Goal: Find specific page/section: Find specific page/section

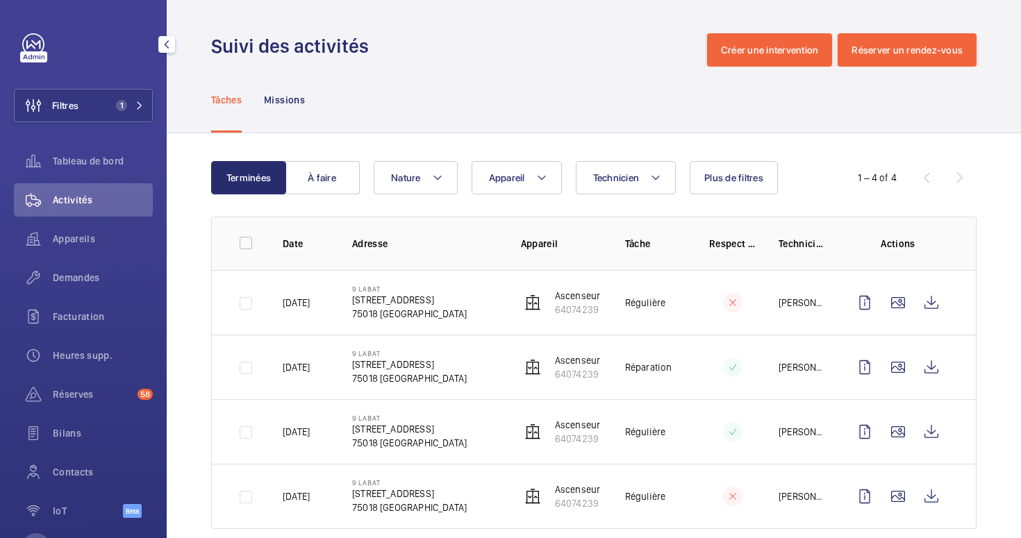
scroll to position [24, 0]
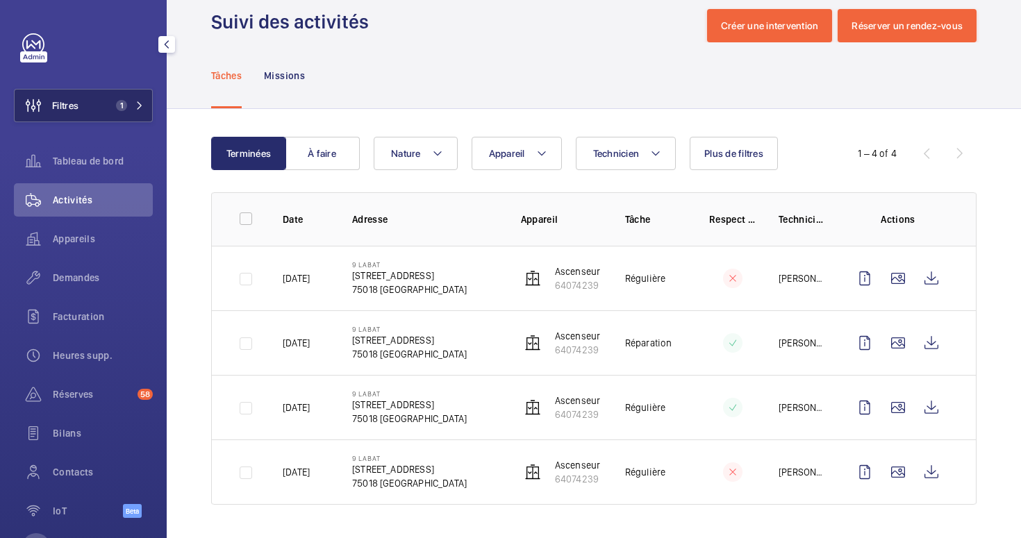
click at [67, 92] on span "Filtres" at bounding box center [47, 105] width 64 height 33
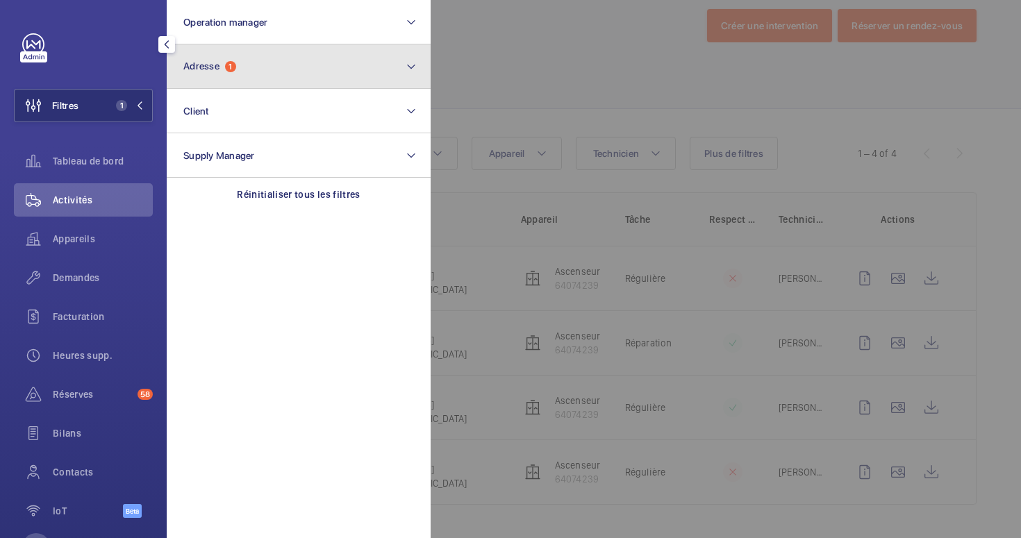
click at [271, 58] on button "Adresse 1" at bounding box center [299, 66] width 264 height 44
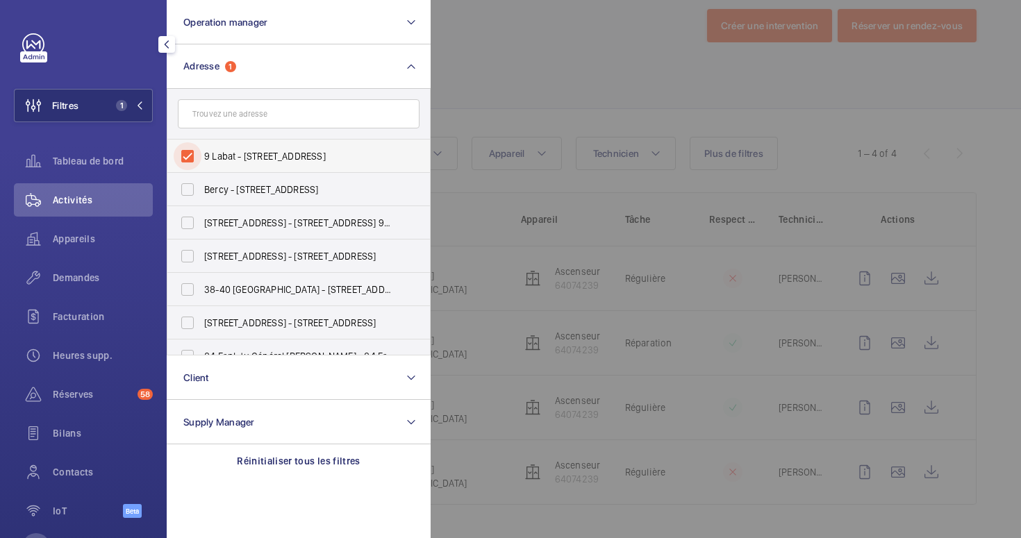
click at [188, 163] on input "9 Labat - [STREET_ADDRESS]" at bounding box center [188, 156] width 28 height 28
checkbox input "false"
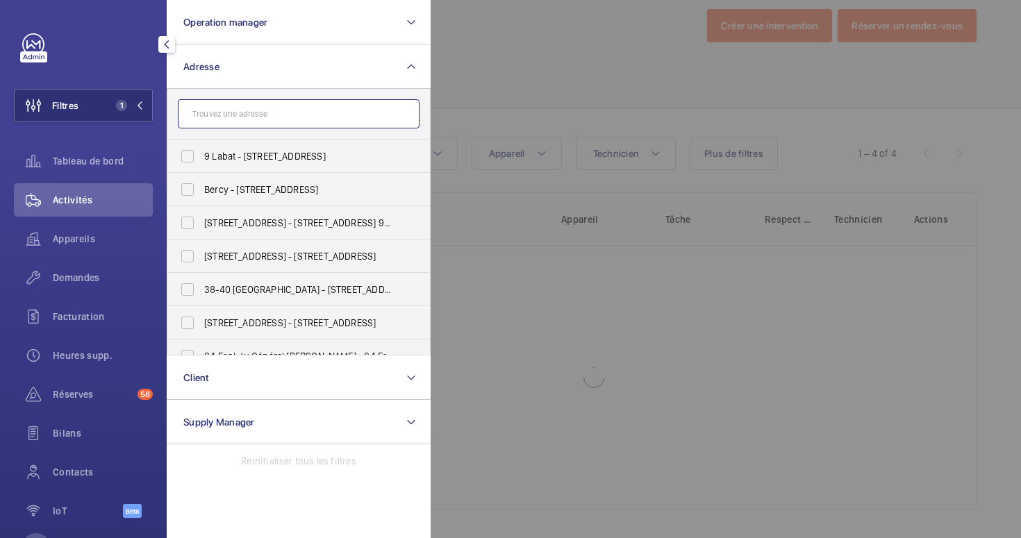
click at [205, 119] on input "text" at bounding box center [299, 113] width 242 height 29
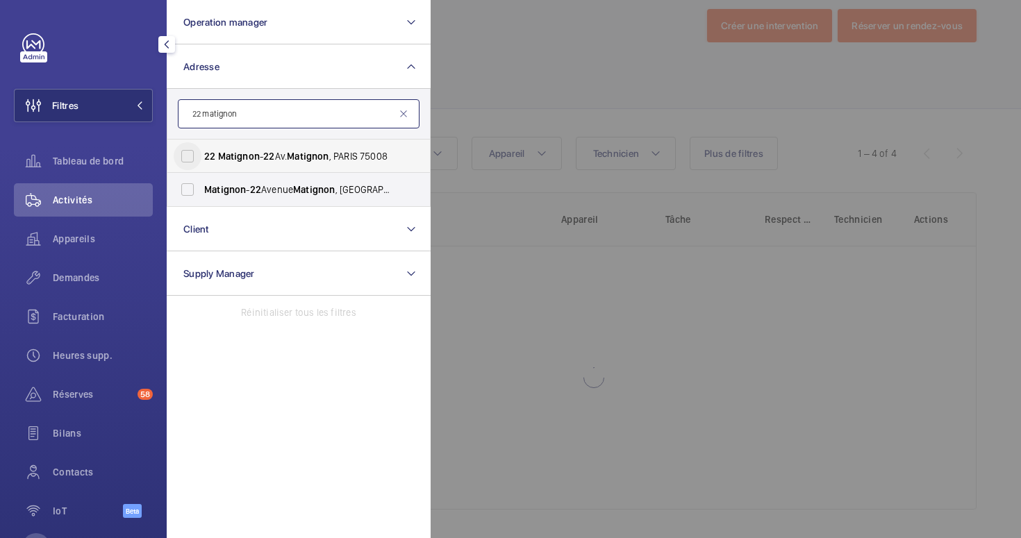
type input "22 matignon"
click at [180, 146] on input "22 Matignon - 22 Av. Matignon , [GEOGRAPHIC_DATA]" at bounding box center [188, 156] width 28 height 28
checkbox input "true"
click at [189, 180] on input "Matignon - [STREET_ADDRESS]" at bounding box center [188, 190] width 28 height 28
checkbox input "true"
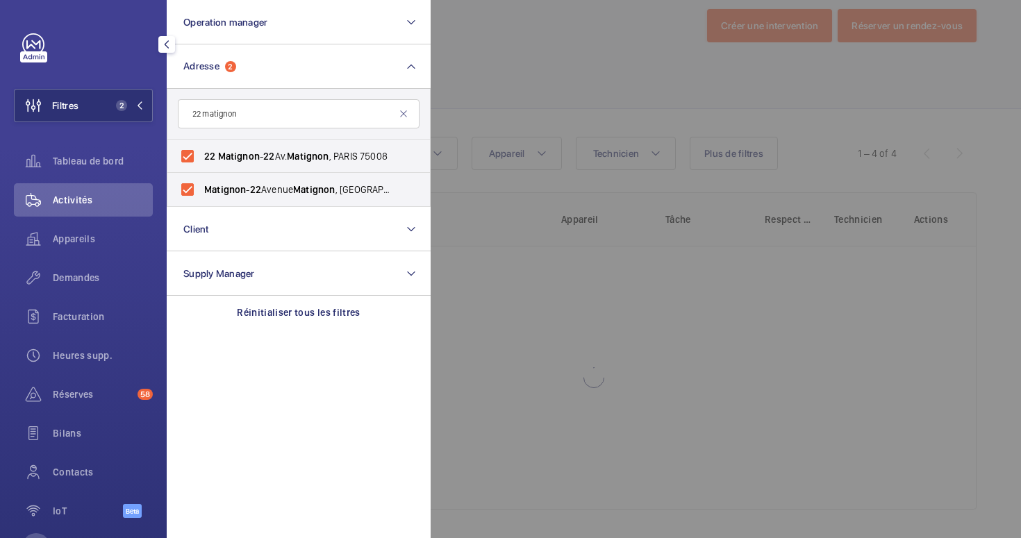
click at [506, 290] on div at bounding box center [940, 269] width 1021 height 538
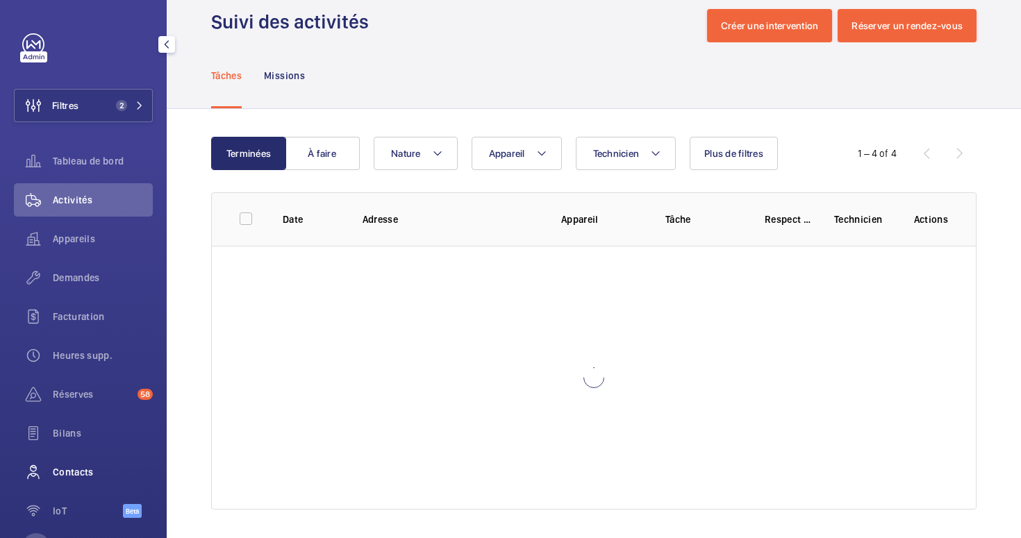
click at [74, 467] on span "Contacts" at bounding box center [103, 472] width 100 height 14
